Goal: Check status: Check status

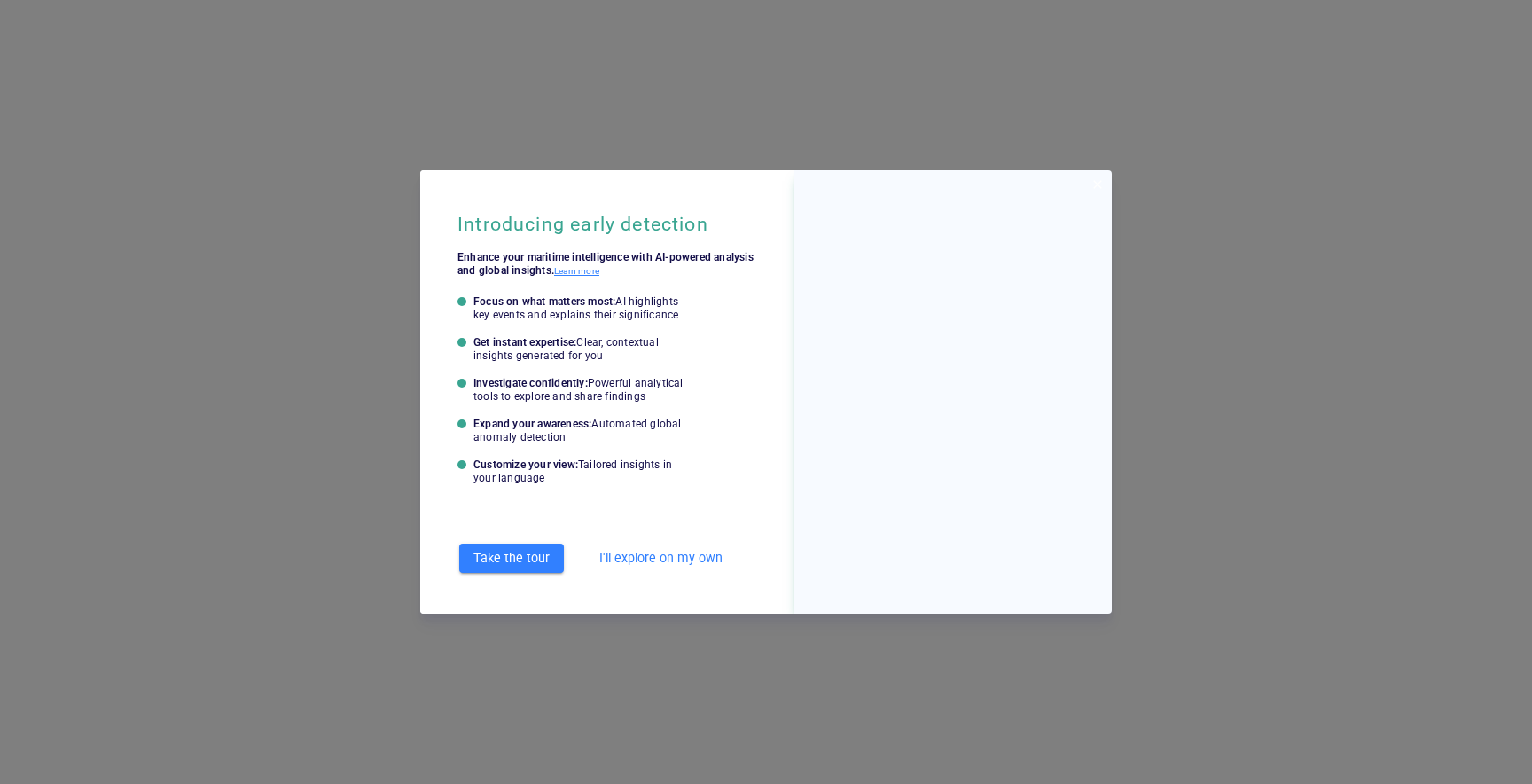
click at [675, 550] on span "I'll explore on my own" at bounding box center [661, 558] width 123 height 22
